Goal: Find specific page/section: Find specific page/section

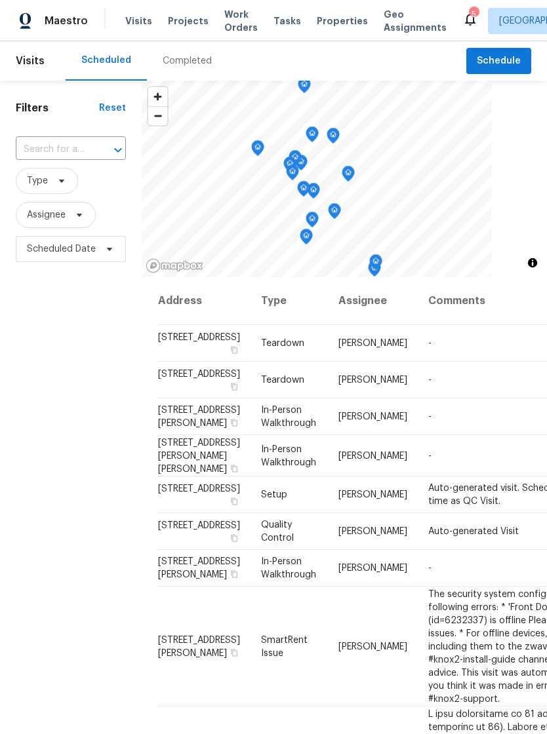
click at [319, 18] on span "Properties" at bounding box center [342, 20] width 51 height 13
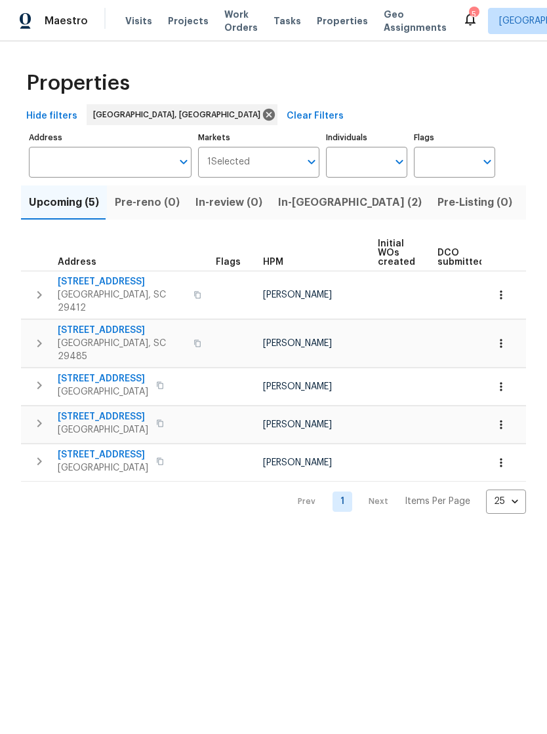
click at [499, 293] on icon "button" at bounding box center [500, 294] width 13 height 13
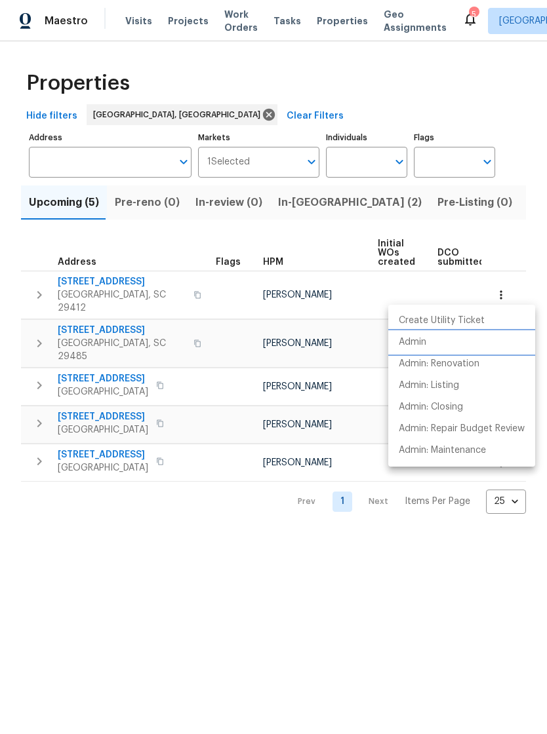
click at [423, 345] on p "Admin" at bounding box center [412, 343] width 28 height 14
click at [449, 16] on div at bounding box center [273, 367] width 547 height 734
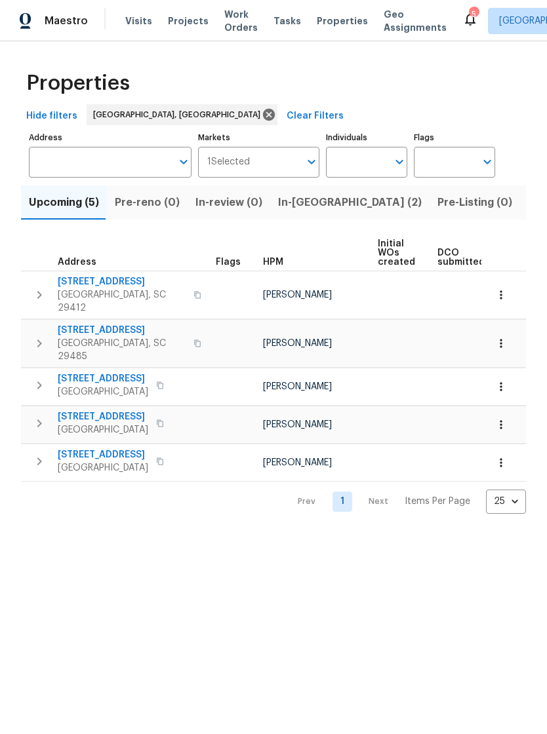
click at [462, 26] on icon at bounding box center [470, 19] width 16 height 16
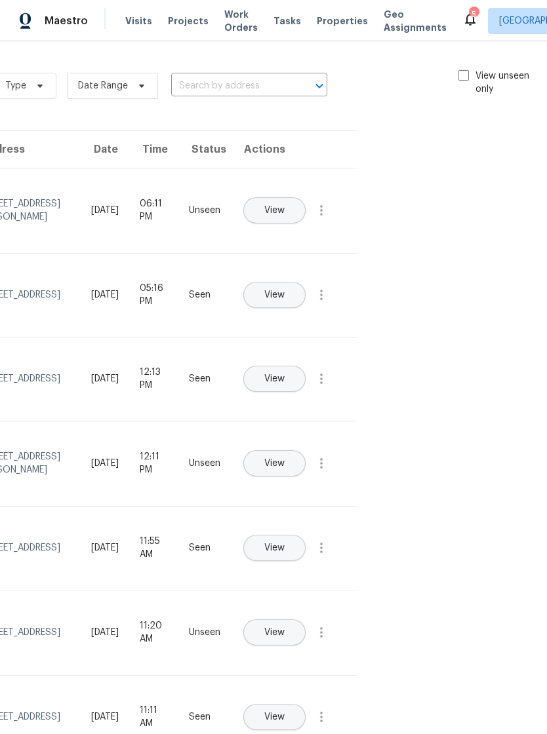
click at [461, 73] on span at bounding box center [463, 75] width 10 height 10
click at [461, 73] on input "View unseen only" at bounding box center [462, 73] width 9 height 9
checkbox input "true"
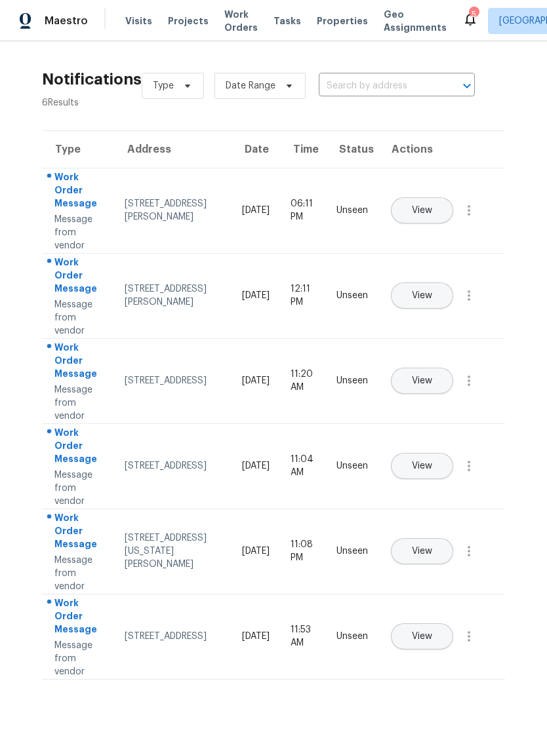
click at [133, 18] on span "Visits" at bounding box center [138, 20] width 27 height 13
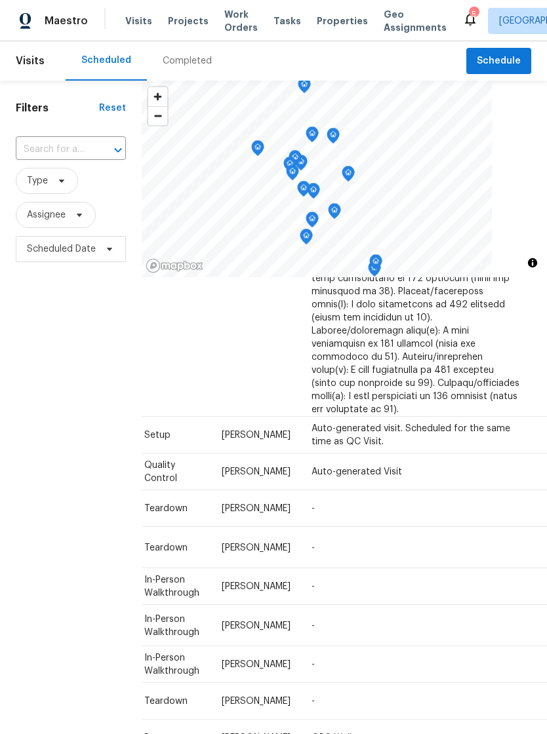
scroll to position [1476, 115]
